Goal: Task Accomplishment & Management: Use online tool/utility

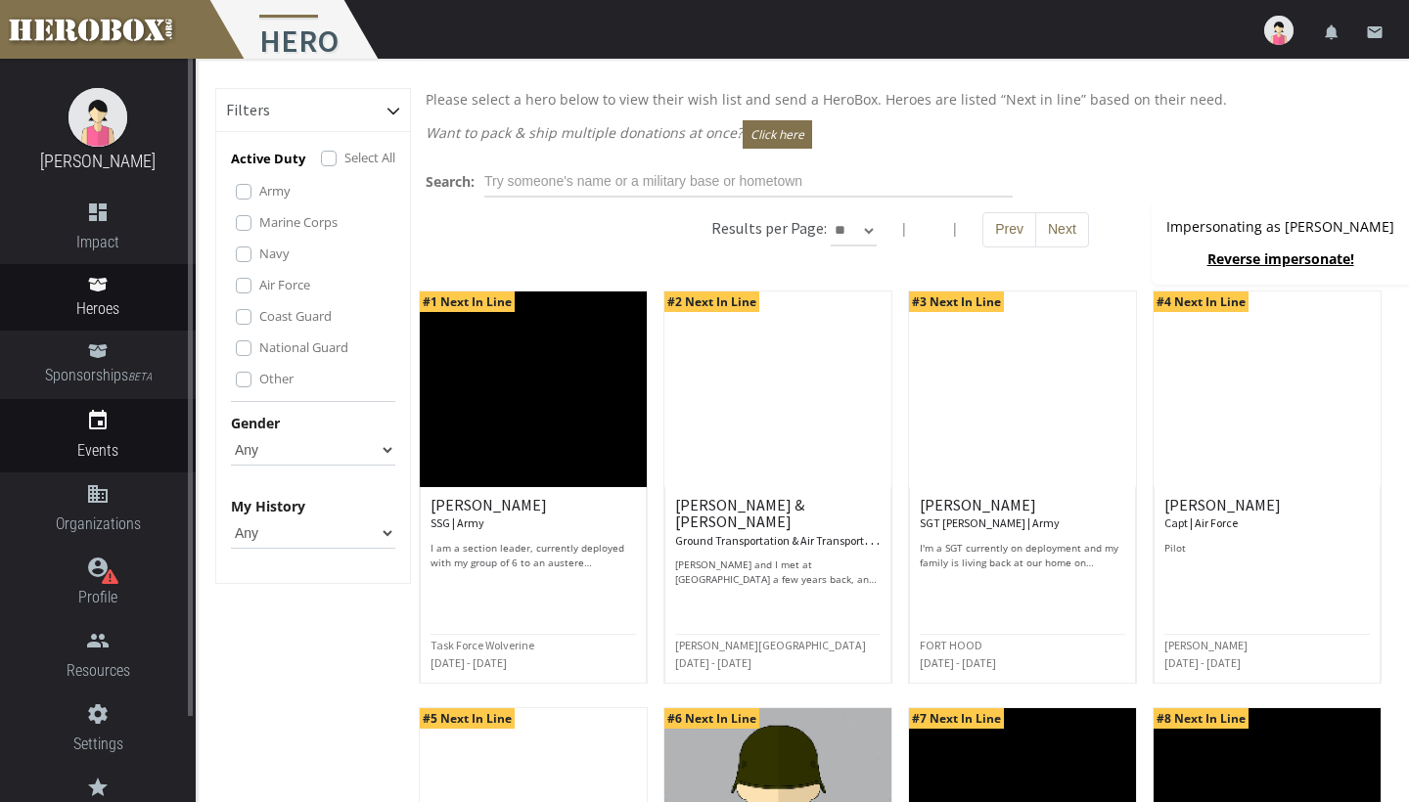
click at [106, 413] on icon "event" at bounding box center [98, 420] width 196 height 23
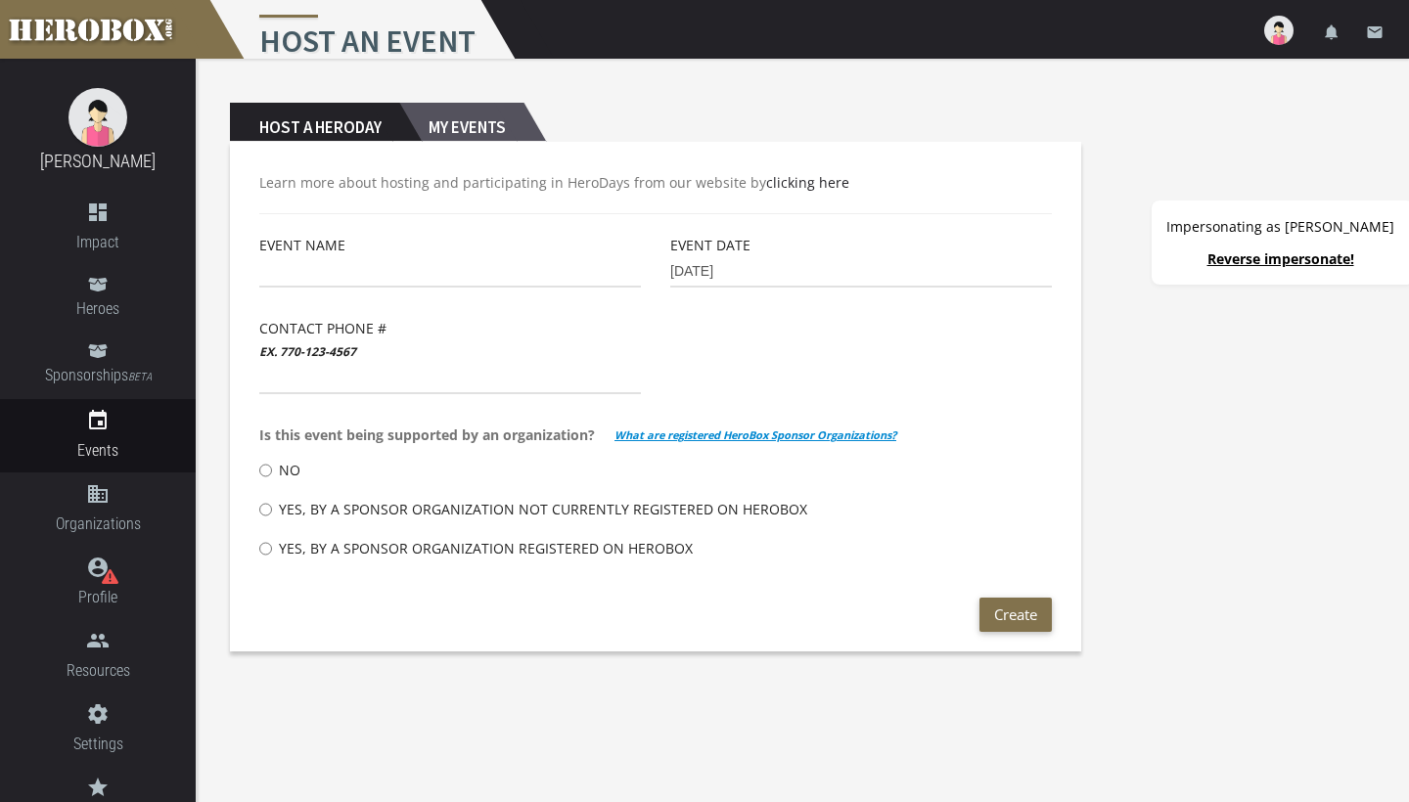
click at [469, 133] on h2 "My Events" at bounding box center [461, 122] width 124 height 39
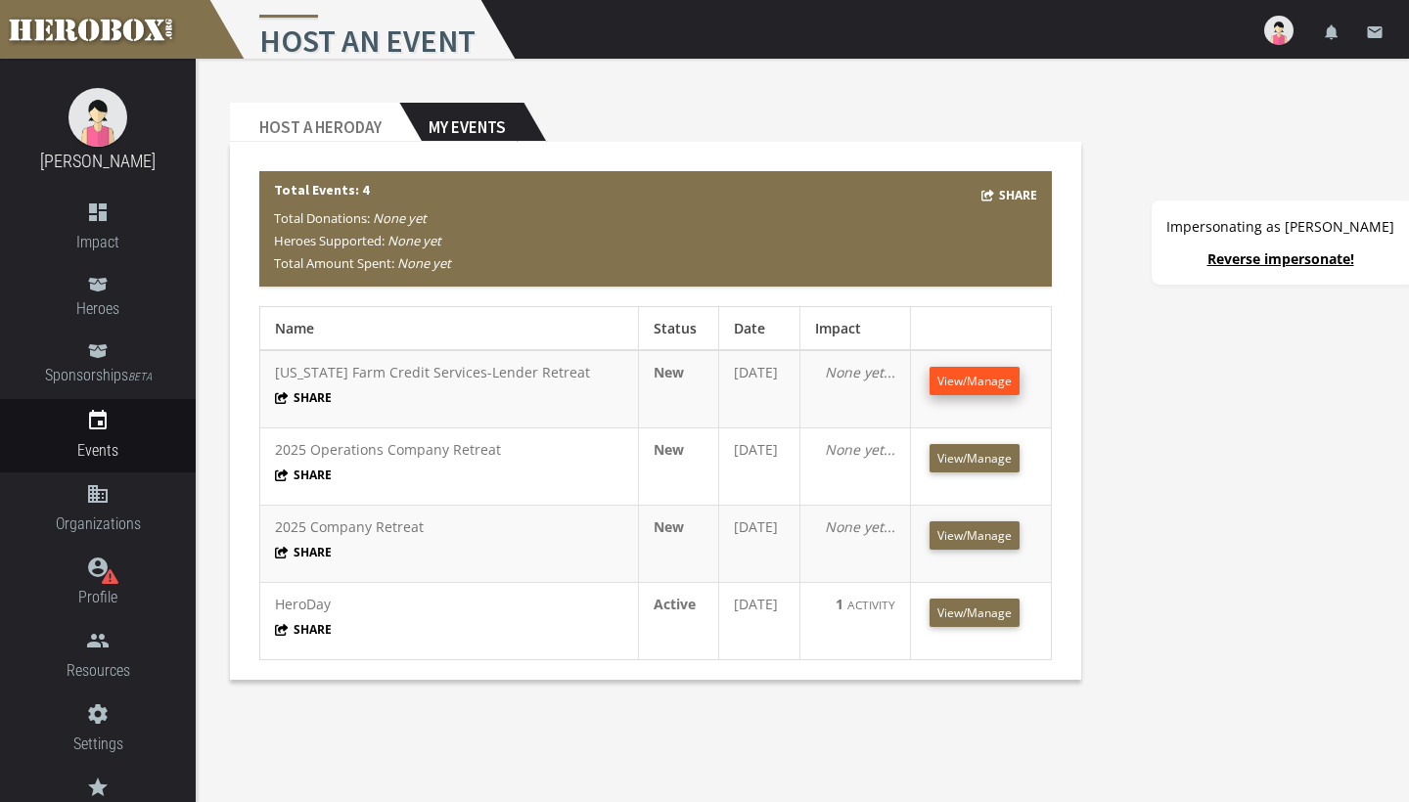
click at [991, 380] on span "View/Manage" at bounding box center [975, 381] width 74 height 17
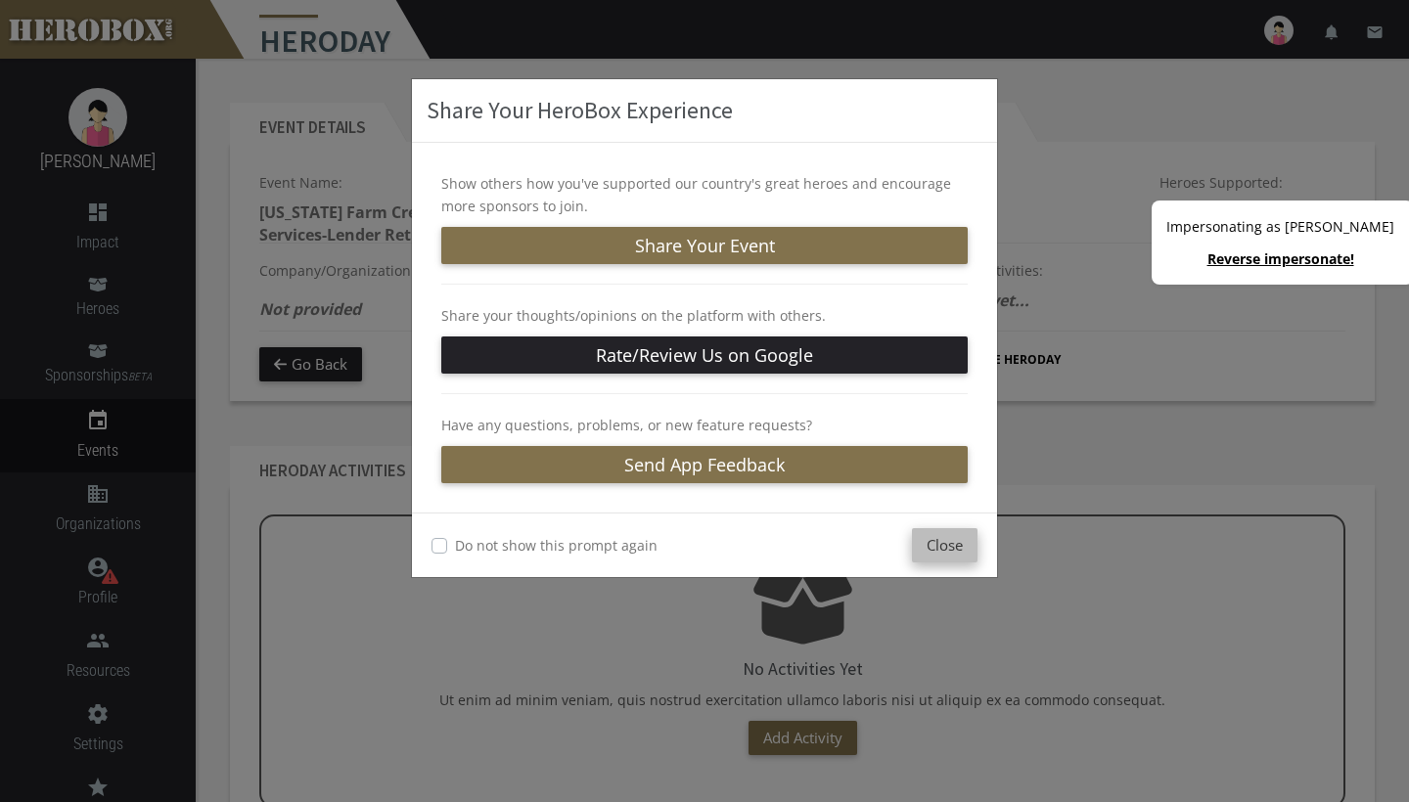
click at [952, 555] on button "Close" at bounding box center [945, 545] width 66 height 34
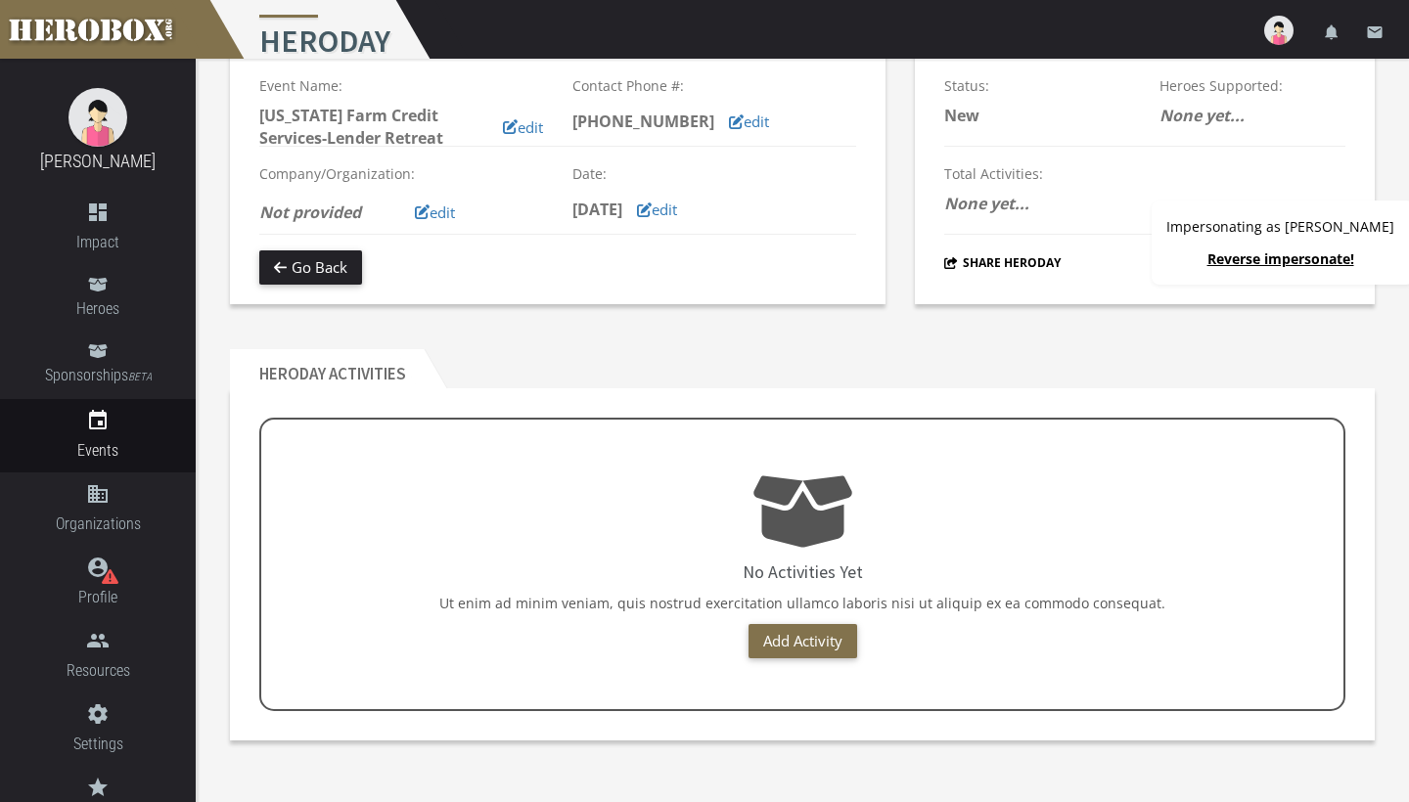
scroll to position [97, 0]
click at [800, 641] on link "Add Activity" at bounding box center [803, 641] width 109 height 34
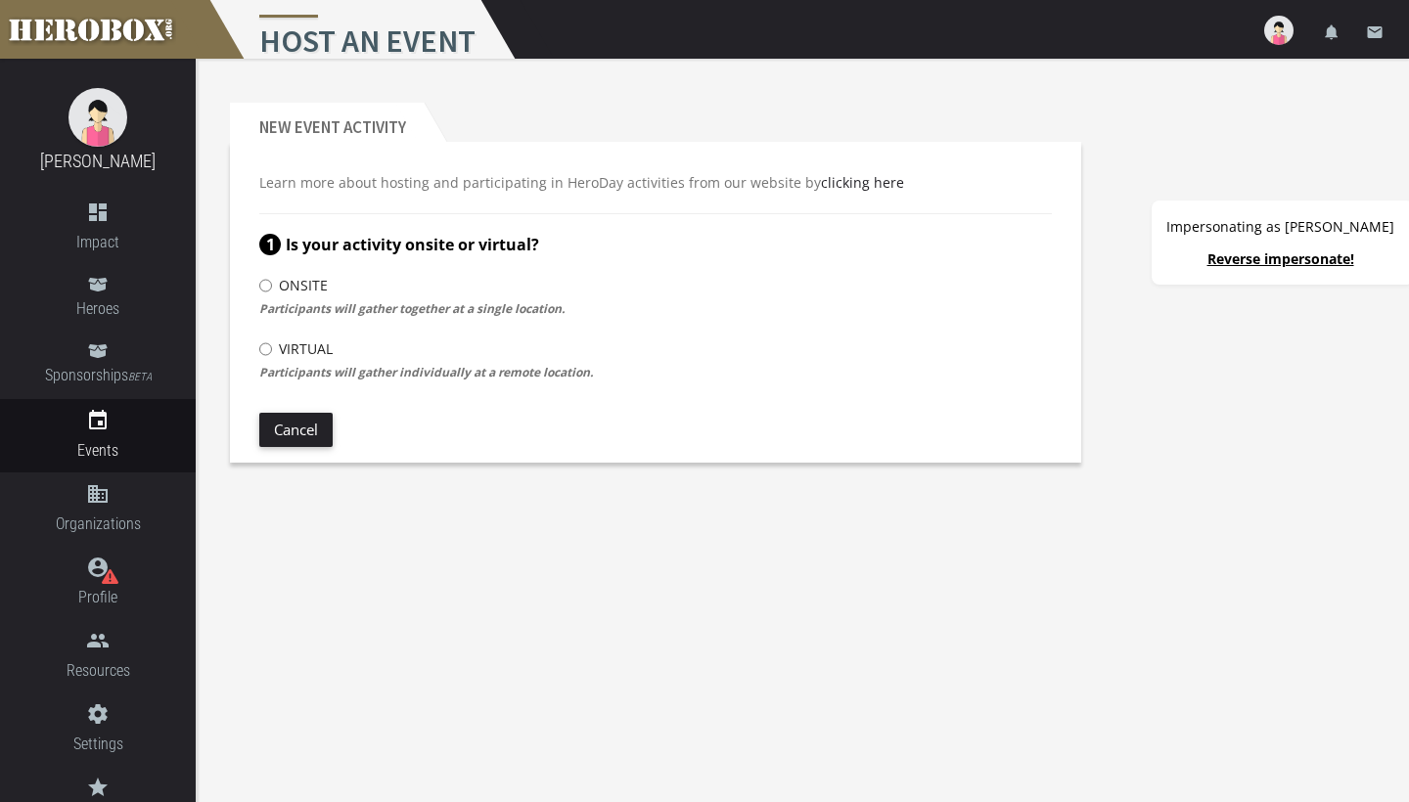
click at [267, 285] on input "Onsite" at bounding box center [265, 285] width 13 height 31
radio input "****"
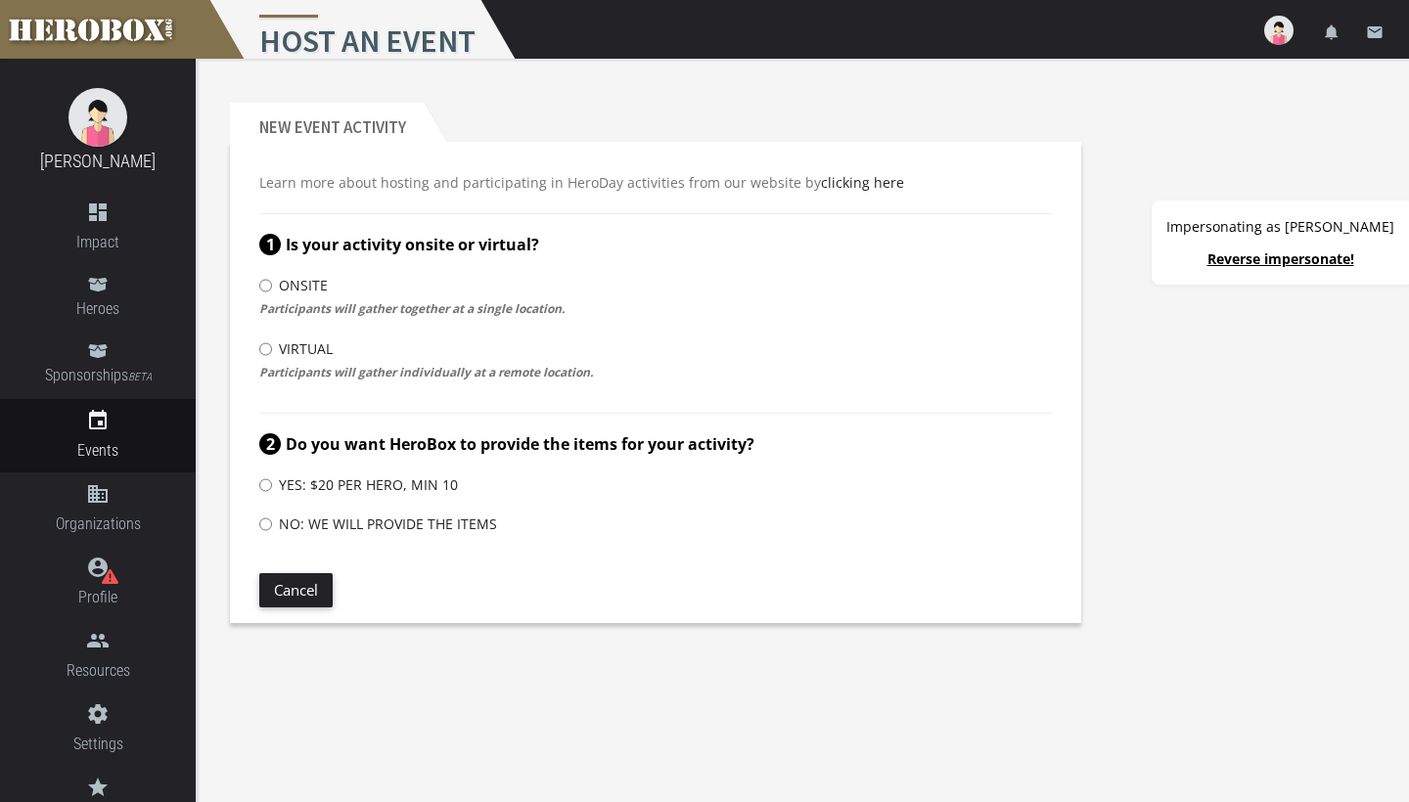
click at [263, 519] on input "No: We will provide the items" at bounding box center [265, 524] width 13 height 31
radio input "****"
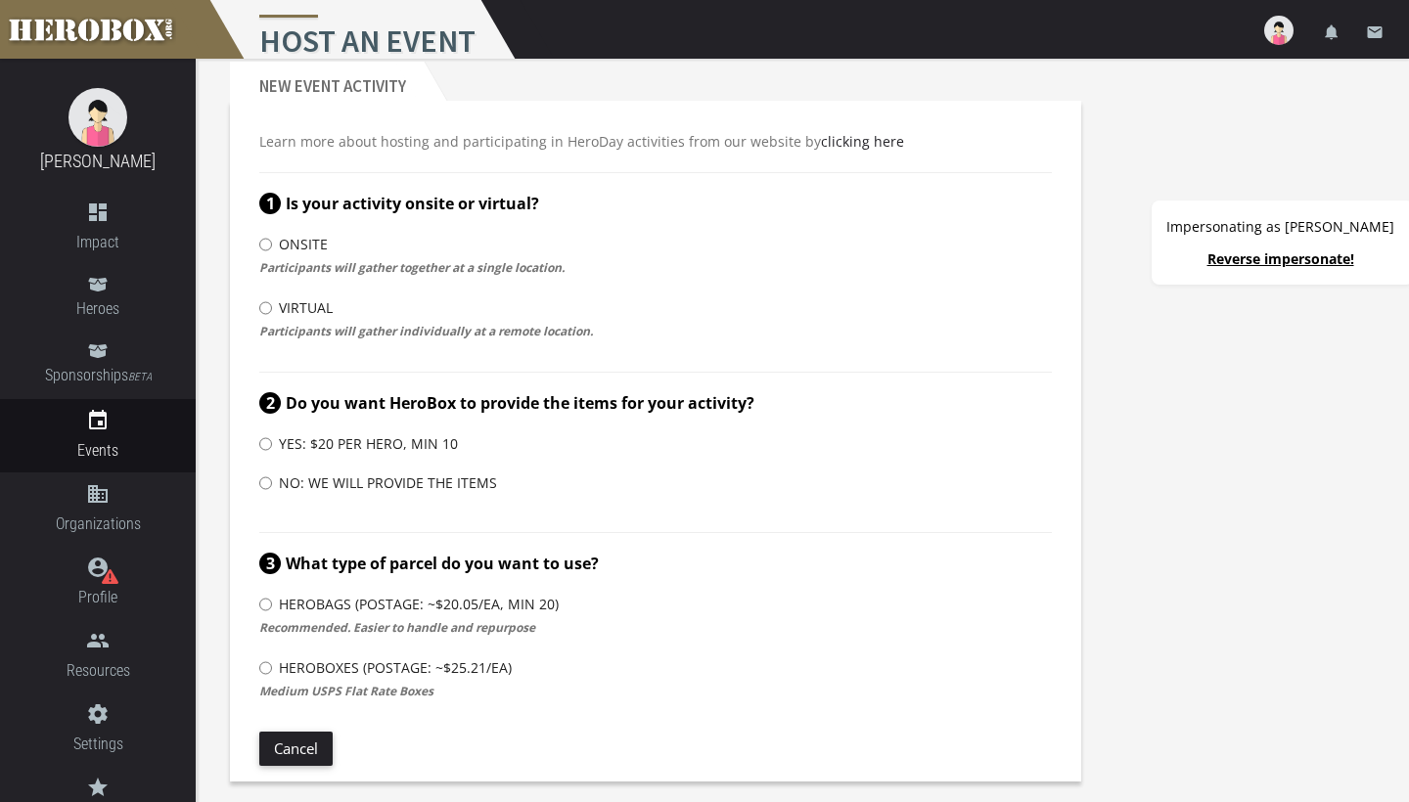
scroll to position [41, 0]
click at [1257, 256] on link "Reverse impersonate!" at bounding box center [1281, 259] width 147 height 19
